Goal: Information Seeking & Learning: Learn about a topic

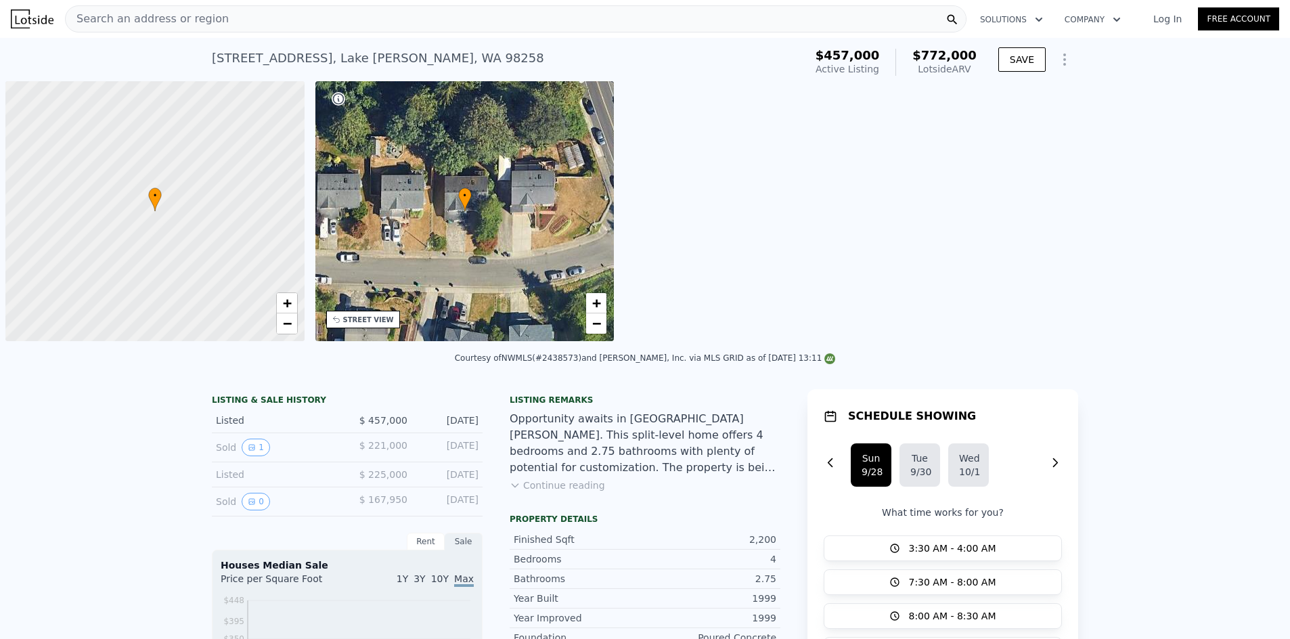
scroll to position [0, 5]
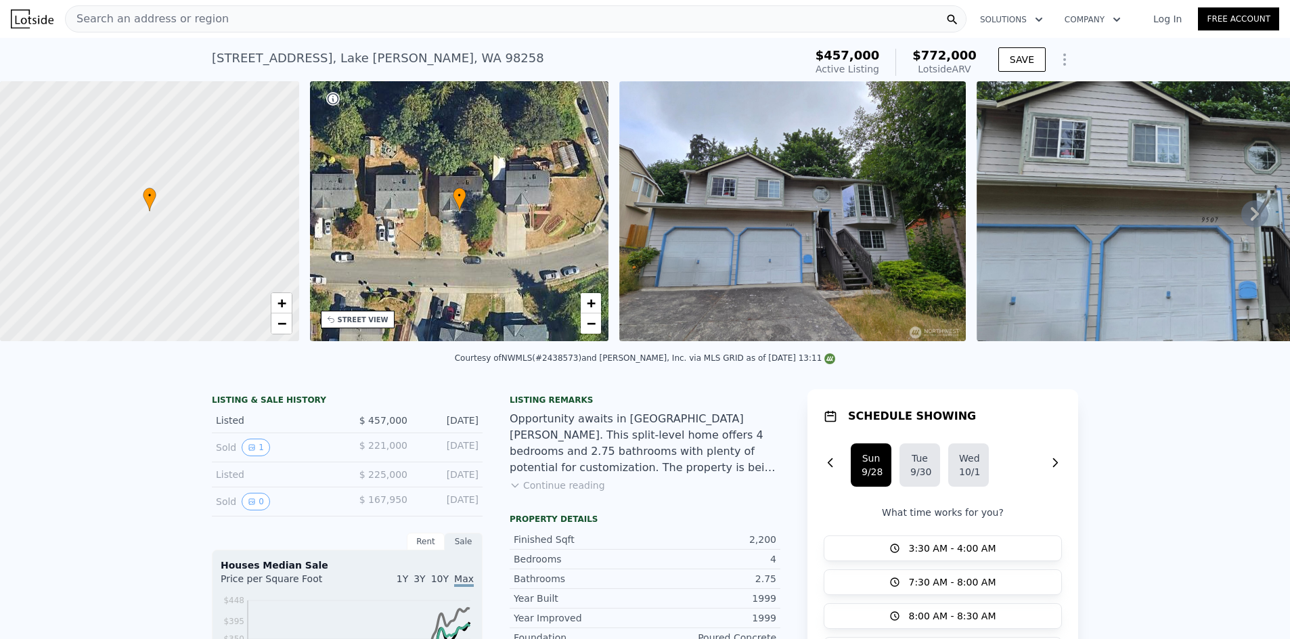
click at [403, 22] on div "Search an address or region" at bounding box center [516, 18] width 902 height 27
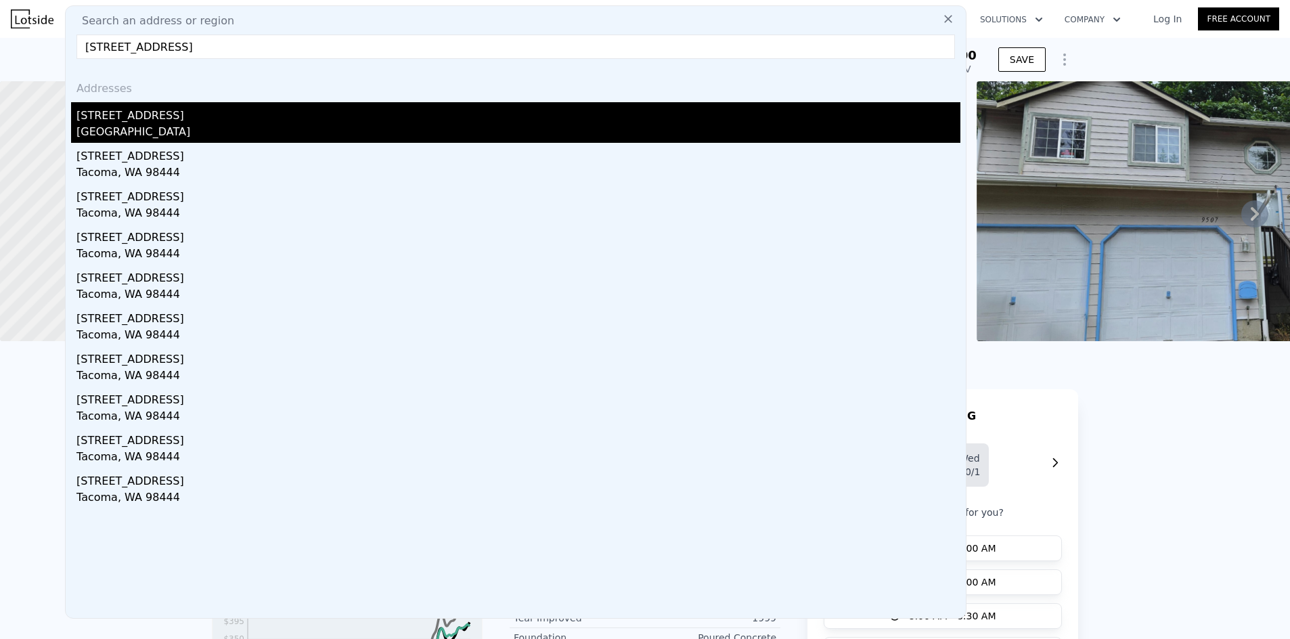
type input "[STREET_ADDRESS]"
click at [246, 123] on div "[STREET_ADDRESS]" at bounding box center [519, 113] width 884 height 22
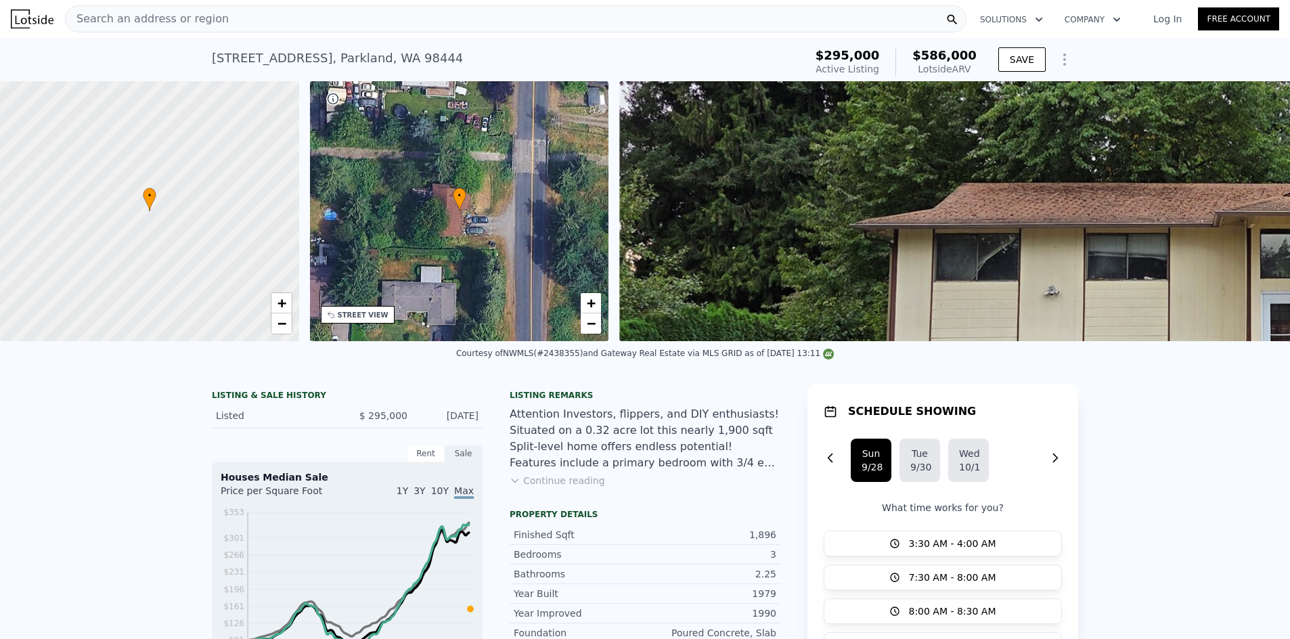
click at [351, 15] on div "Search an address or region" at bounding box center [516, 18] width 902 height 27
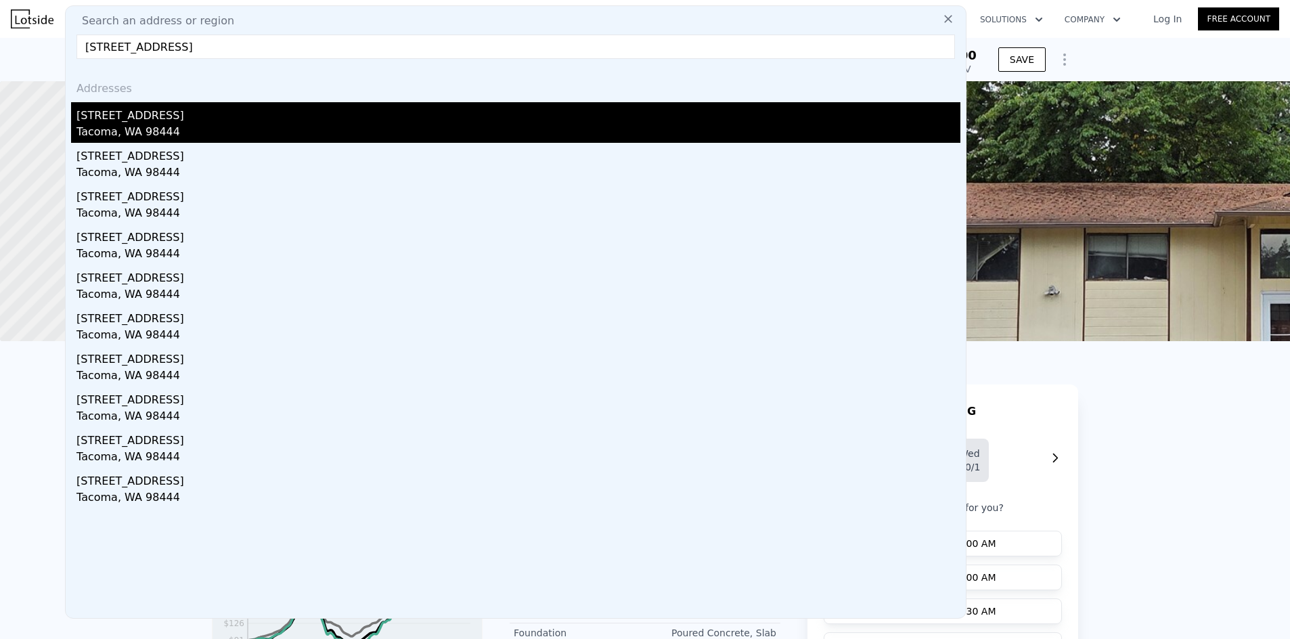
type input "[STREET_ADDRESS]"
click at [179, 118] on div "[STREET_ADDRESS]" at bounding box center [519, 113] width 884 height 22
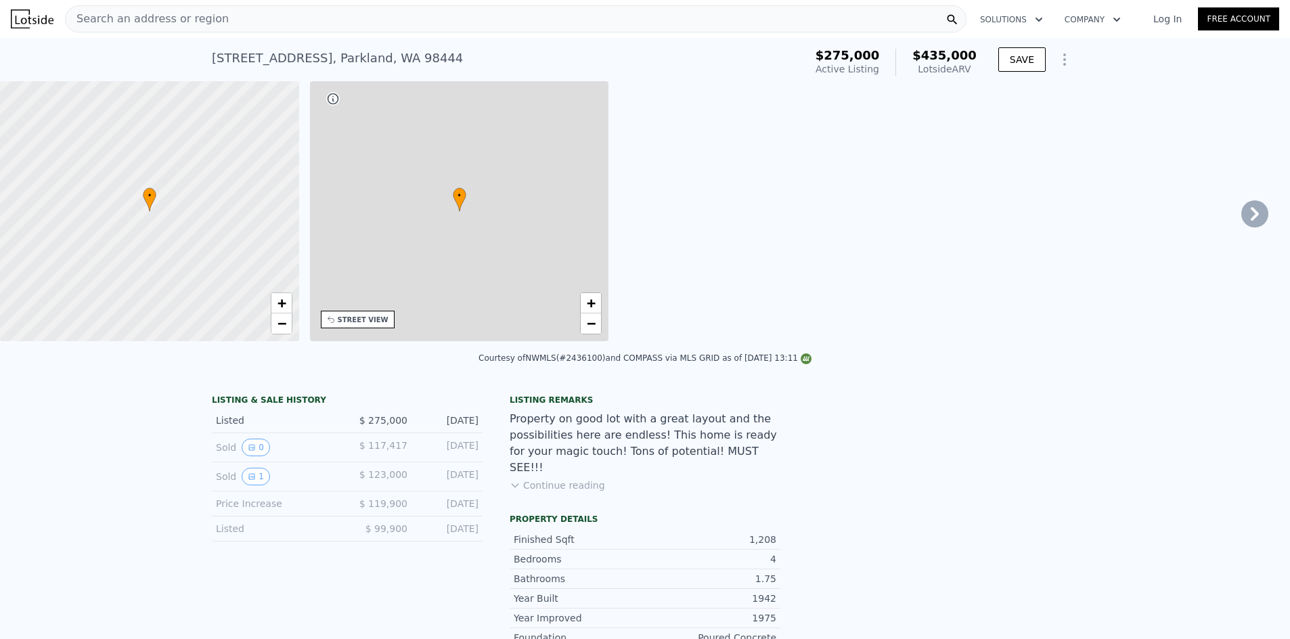
type input "2"
type input "4"
type input "1"
type input "2"
type input "892"
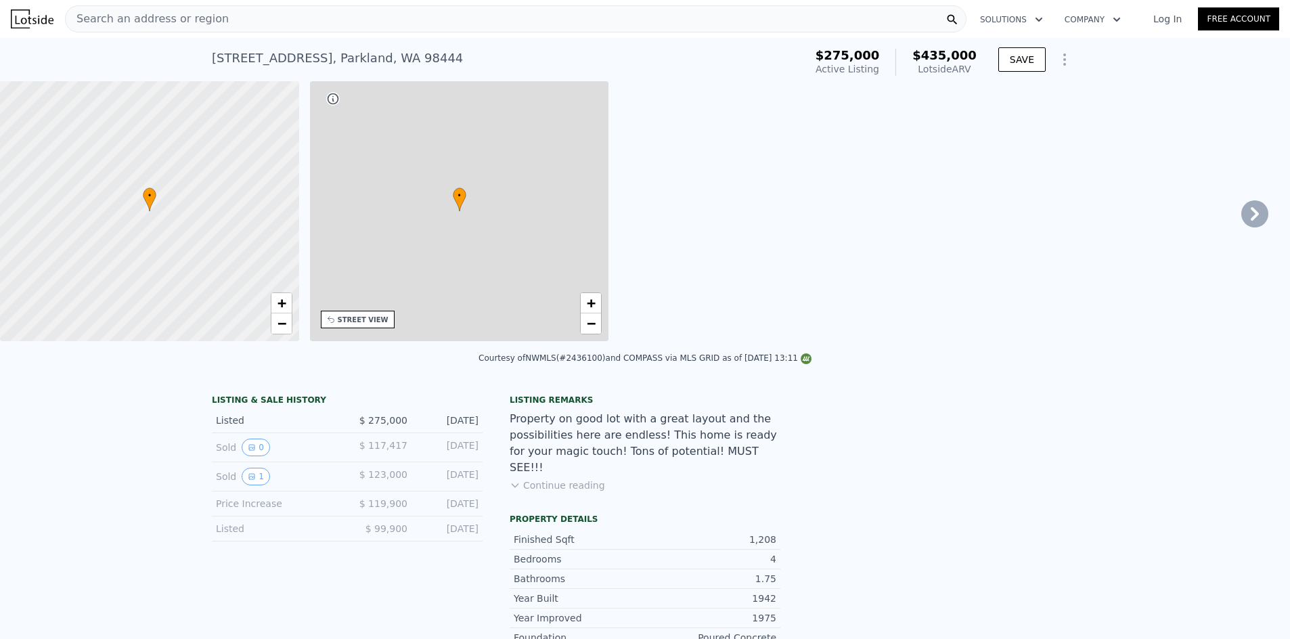
type input "1590"
type input "5000"
type input "7500"
type input "$ 435,000"
type input "$ 110,552"
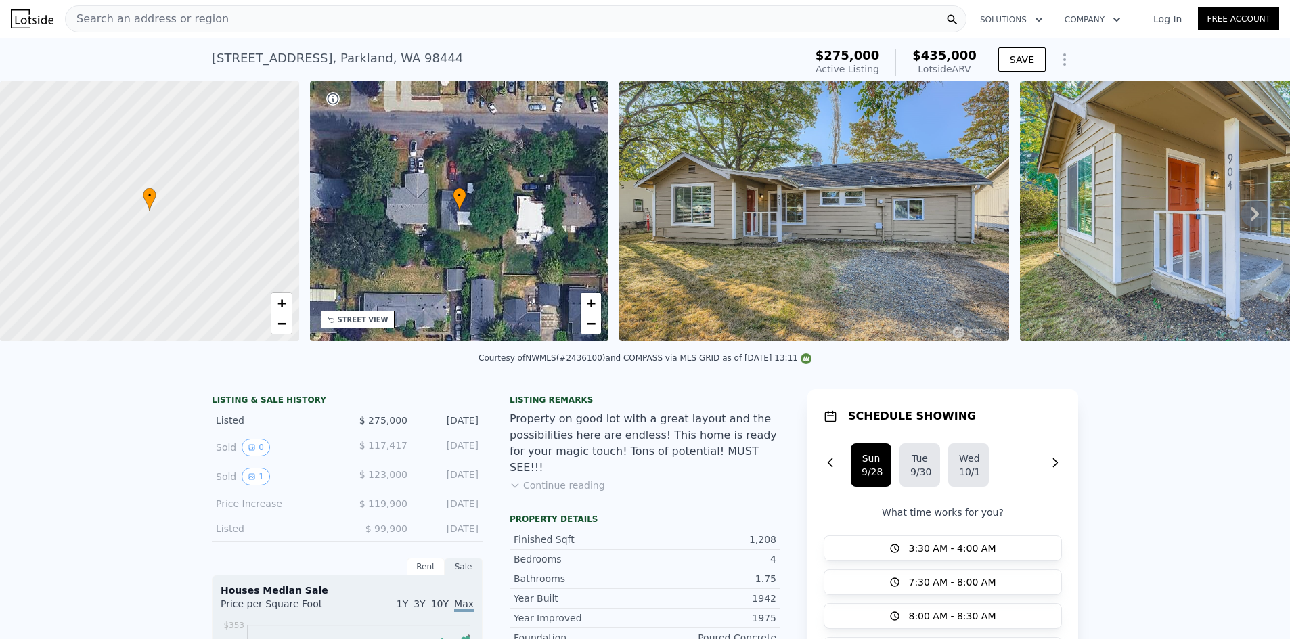
click at [383, 23] on div "Search an address or region" at bounding box center [516, 18] width 902 height 27
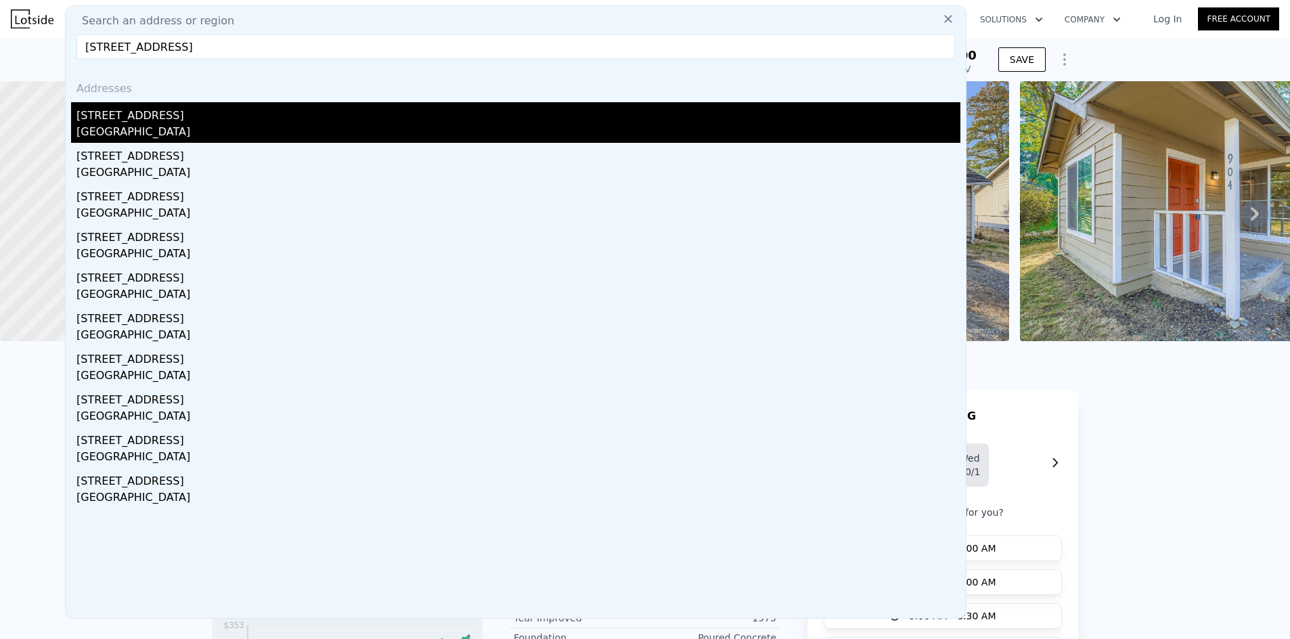
type input "[STREET_ADDRESS]"
click at [238, 120] on div "[STREET_ADDRESS]" at bounding box center [519, 113] width 884 height 22
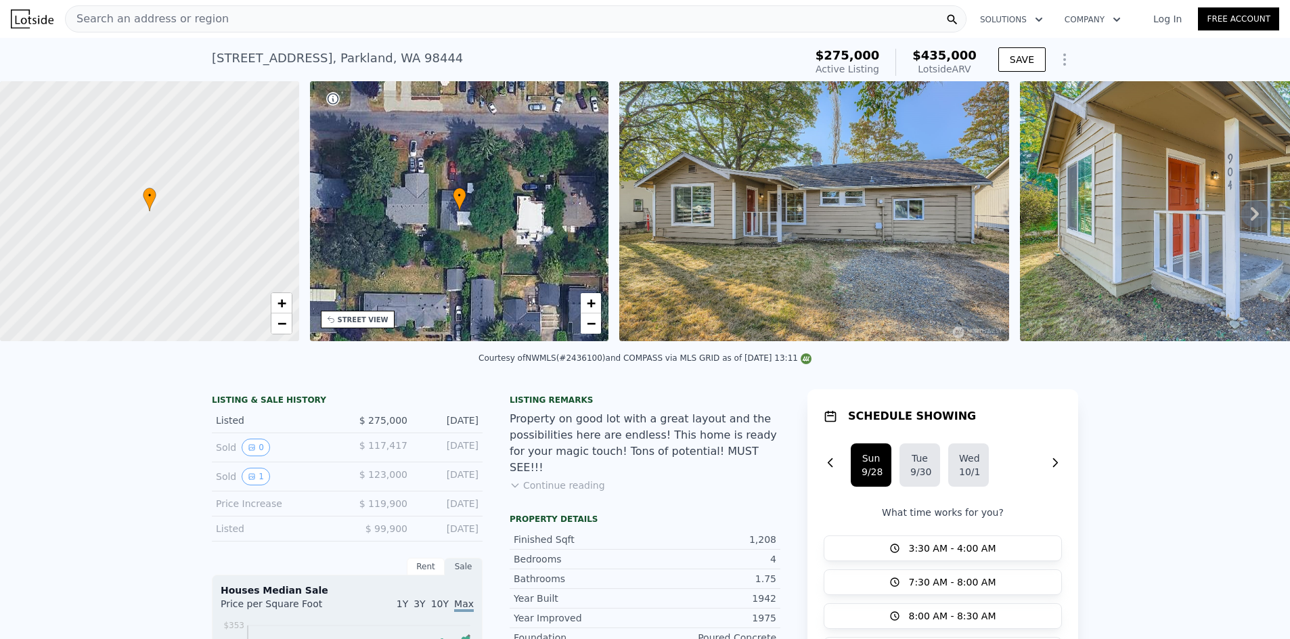
type input "3"
type input "1.75"
type input "841"
type input "1600"
type input "4750"
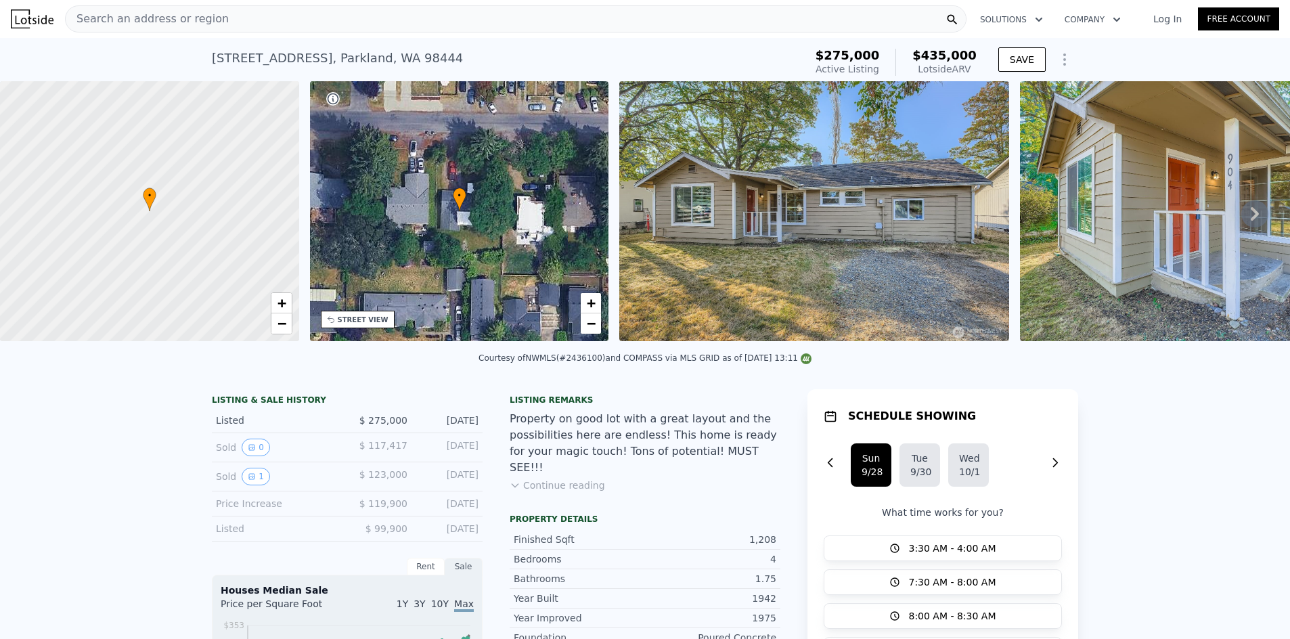
type input "12015"
type input "$ 472,000"
type input "6"
type input "$ 89,759"
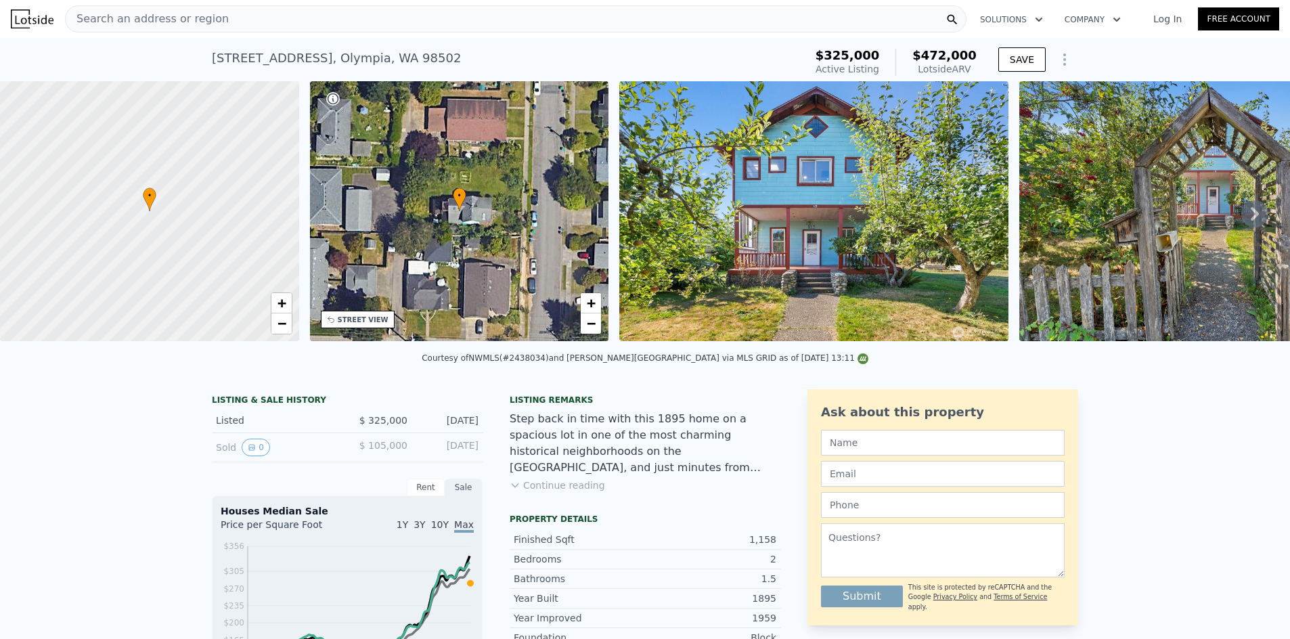
click at [345, 18] on div "Search an address or region" at bounding box center [516, 18] width 902 height 27
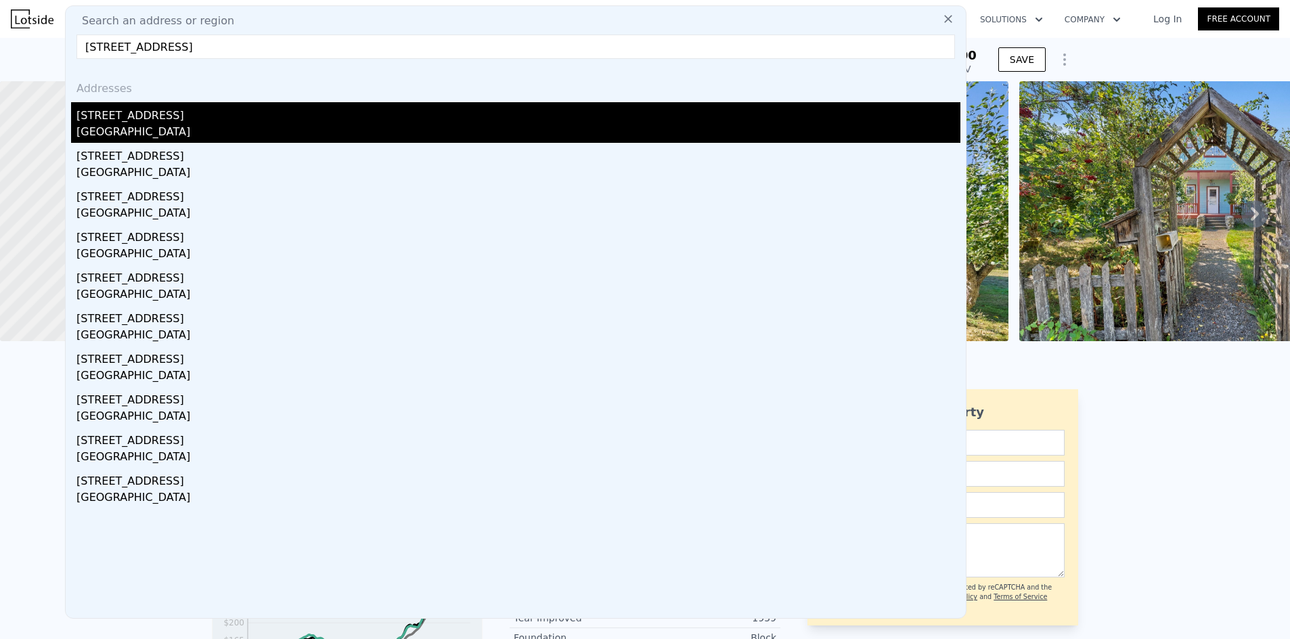
type input "[STREET_ADDRESS]"
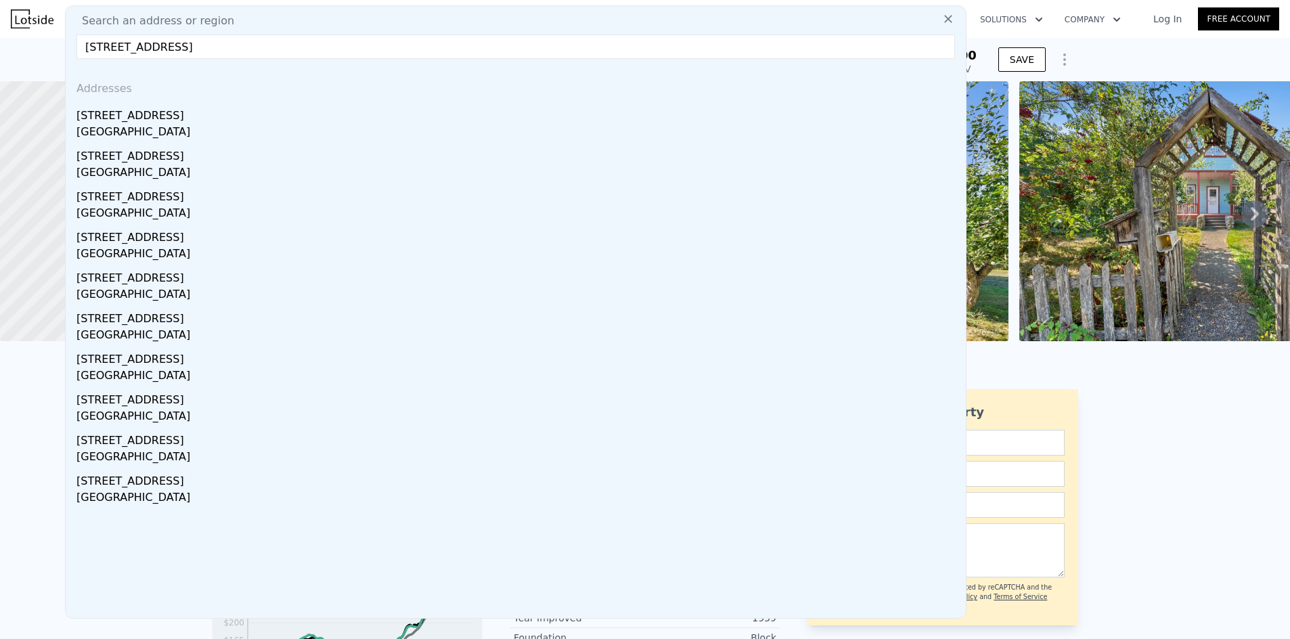
drag, startPoint x: 254, startPoint y: 121, endPoint x: 720, endPoint y: 121, distance: 465.8
click at [254, 121] on div "[STREET_ADDRESS]" at bounding box center [519, 113] width 884 height 22
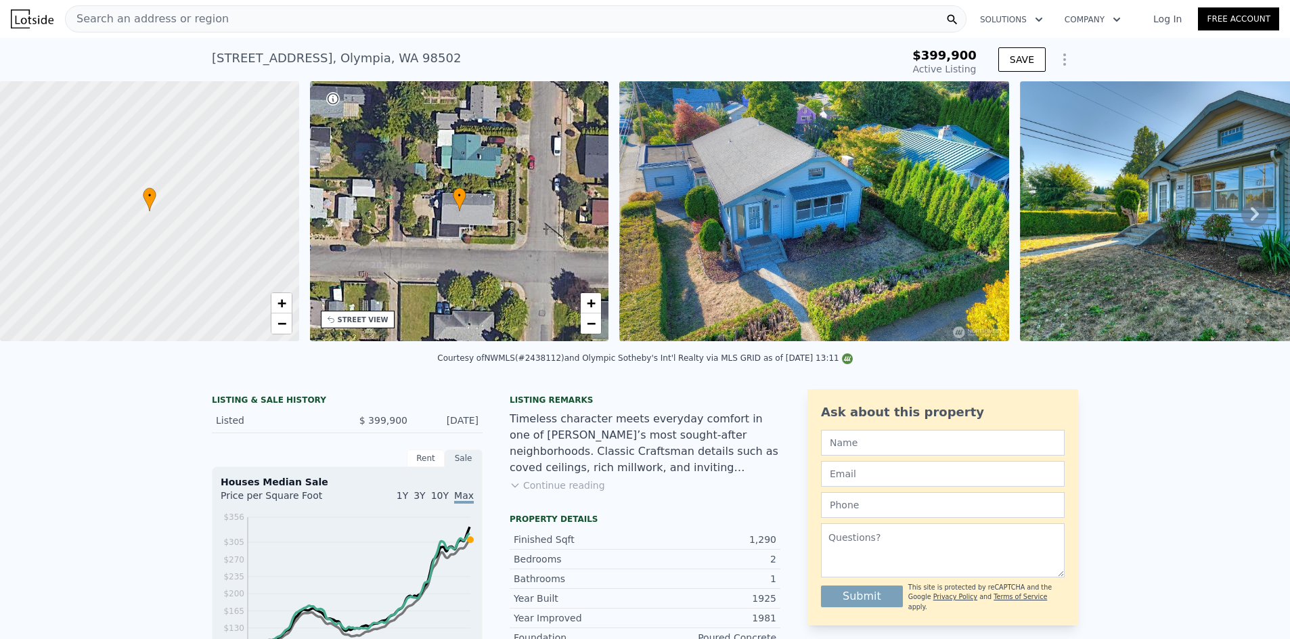
click at [345, 32] on div "Search an address or region Solutions Company Open main menu Log In Free Account" at bounding box center [645, 19] width 1269 height 32
click at [334, 25] on div "Search an address or region" at bounding box center [516, 18] width 902 height 27
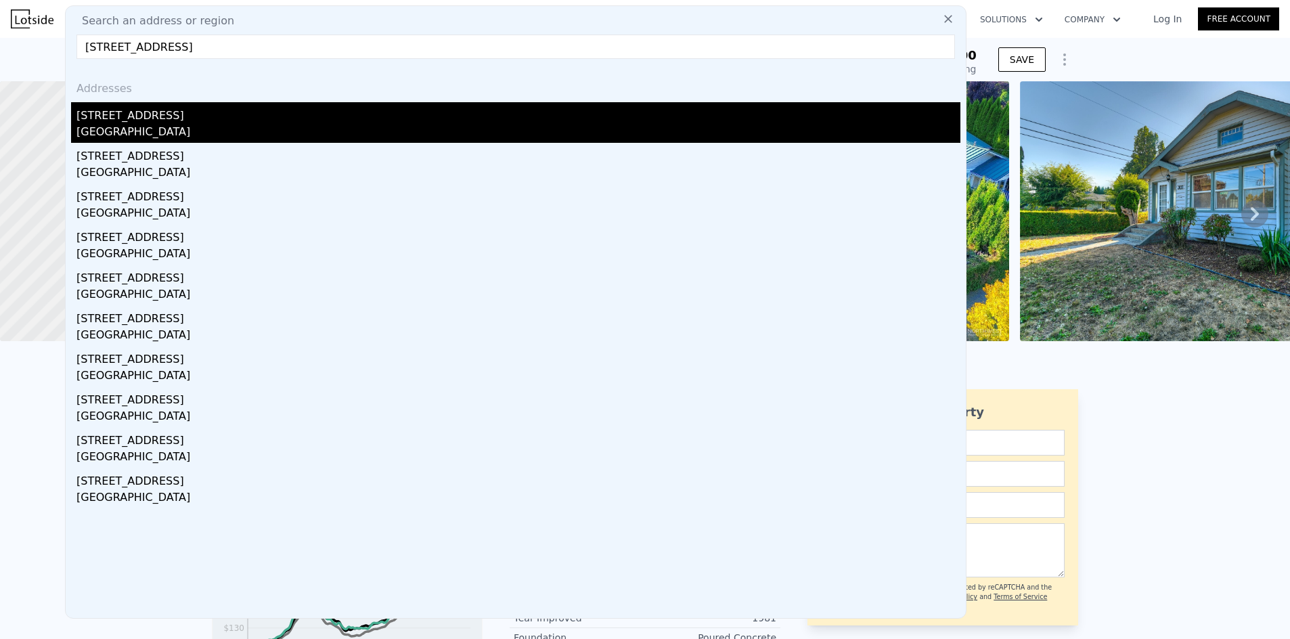
type input "[STREET_ADDRESS]"
click at [169, 119] on div "[STREET_ADDRESS]" at bounding box center [519, 113] width 884 height 22
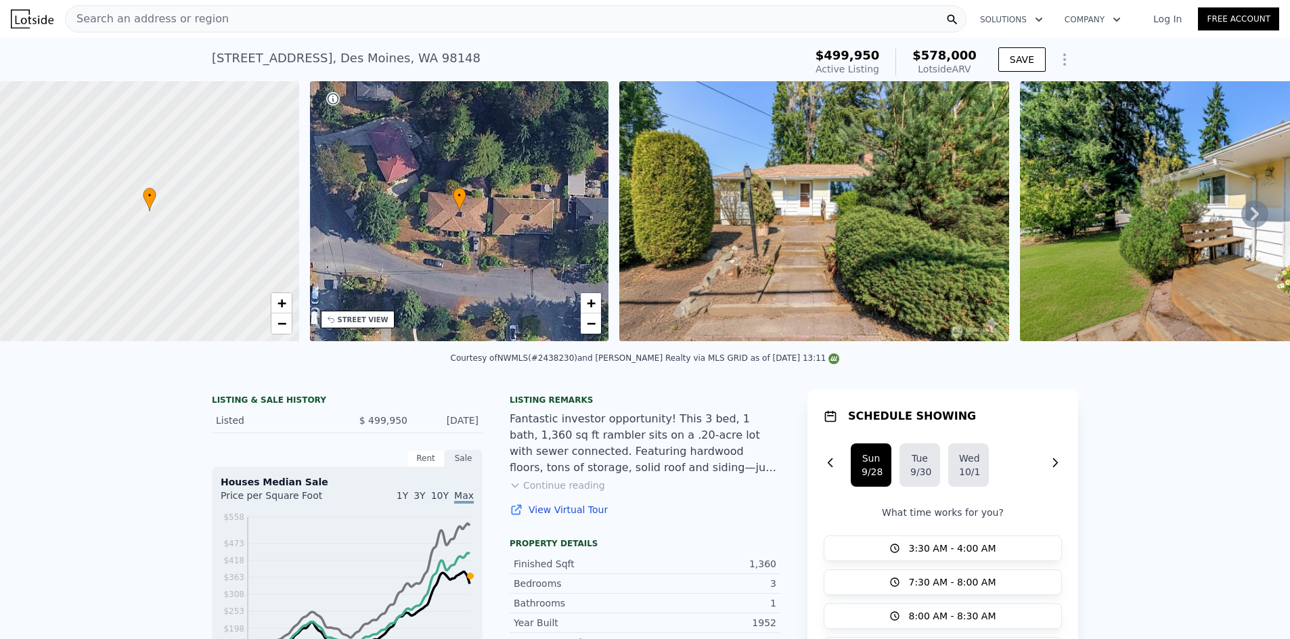
click at [248, 31] on div "Search an address or region" at bounding box center [516, 18] width 902 height 27
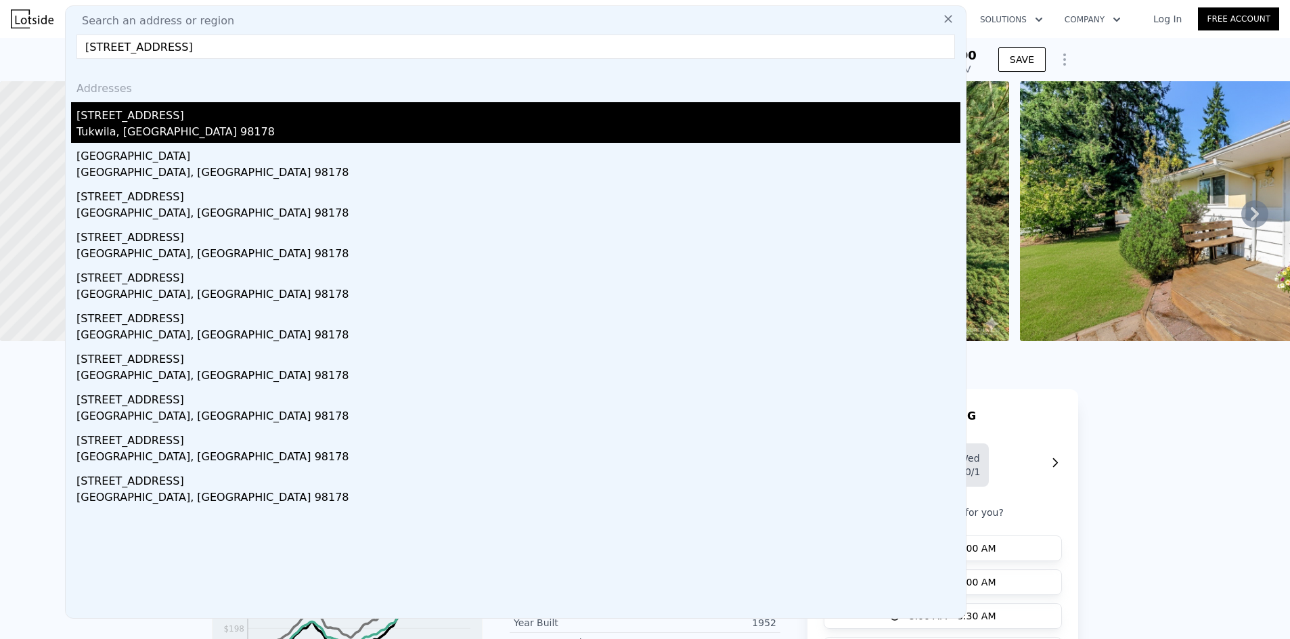
type input "[STREET_ADDRESS]"
click at [217, 121] on div "[STREET_ADDRESS]" at bounding box center [519, 113] width 884 height 22
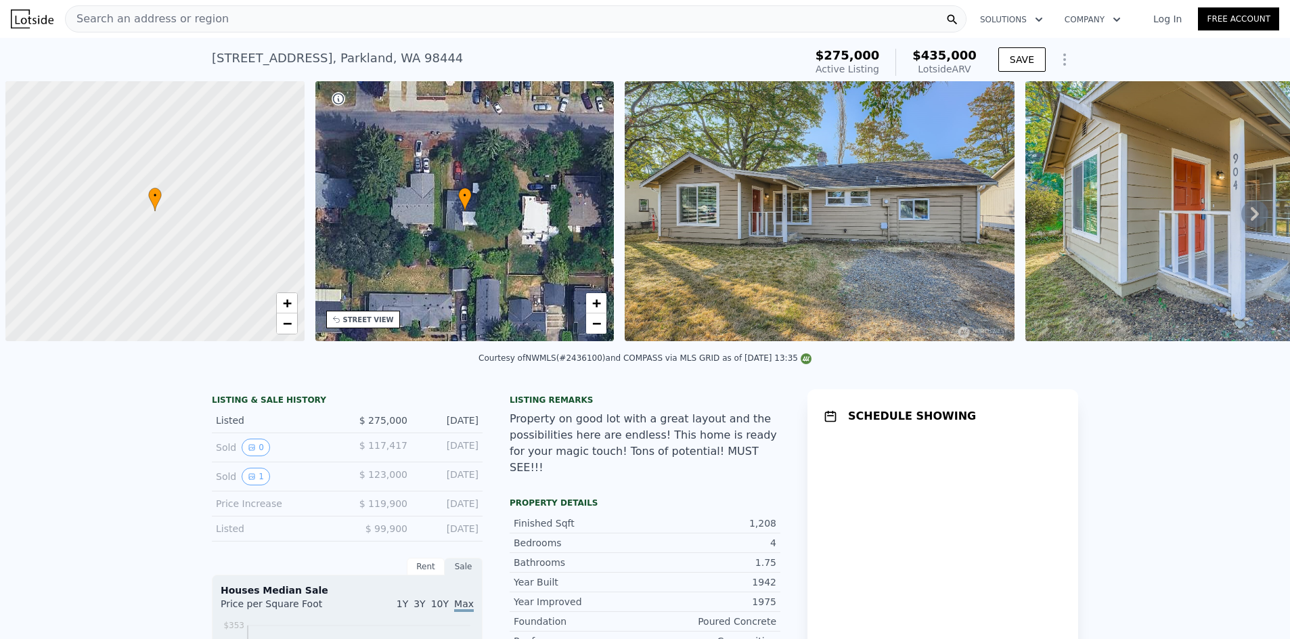
scroll to position [0, 5]
